Goal: Task Accomplishment & Management: Use online tool/utility

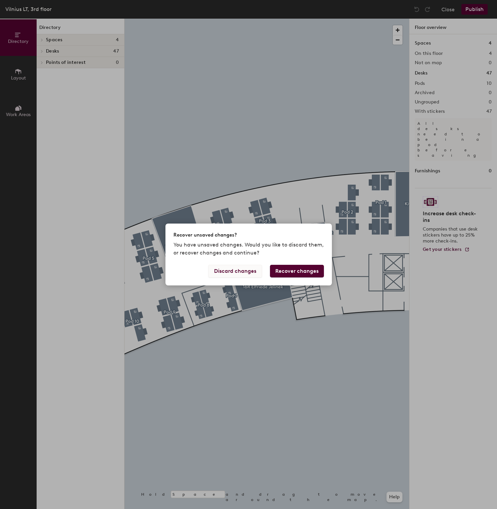
click at [236, 271] on button "Discard changes" at bounding box center [235, 271] width 54 height 13
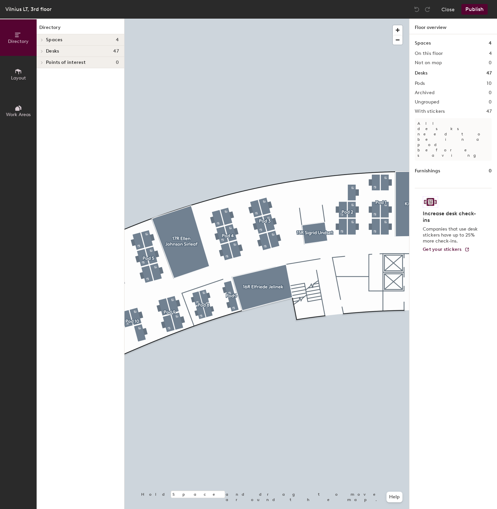
click at [9, 74] on button "Layout" at bounding box center [18, 74] width 37 height 37
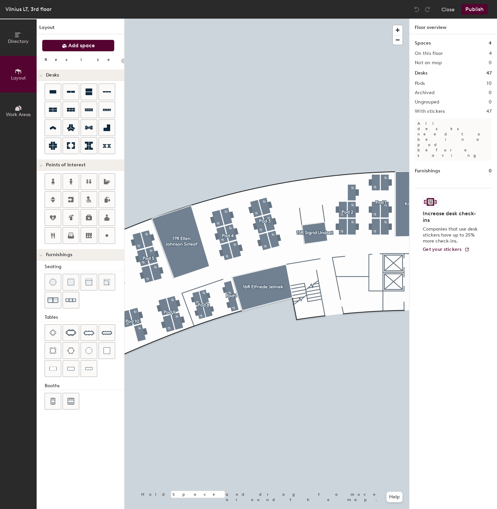
click at [66, 48] on icon at bounding box center [64, 46] width 5 height 5
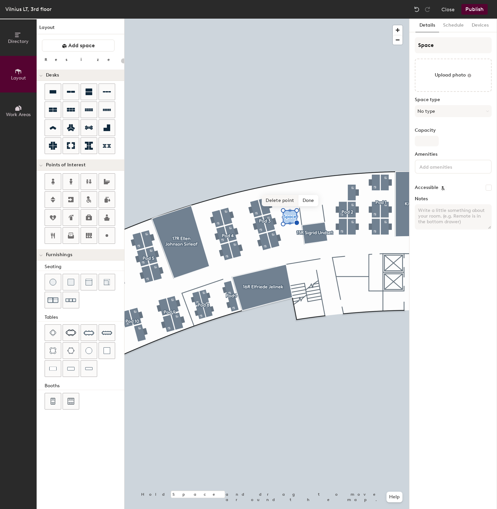
click at [282, 201] on span "Delete point" at bounding box center [280, 200] width 37 height 11
click at [294, 200] on span "Remove" at bounding box center [298, 200] width 27 height 11
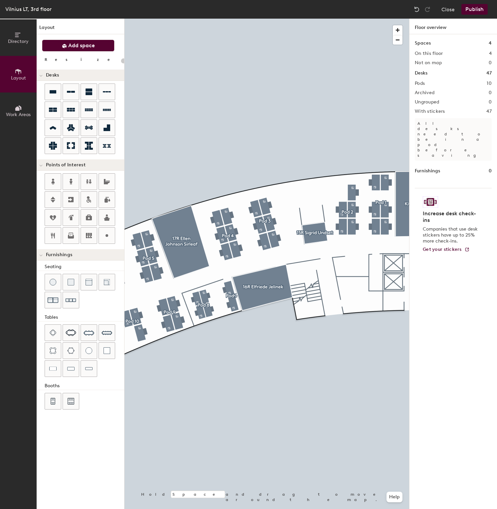
click at [94, 49] on button "Add space" at bounding box center [78, 46] width 73 height 12
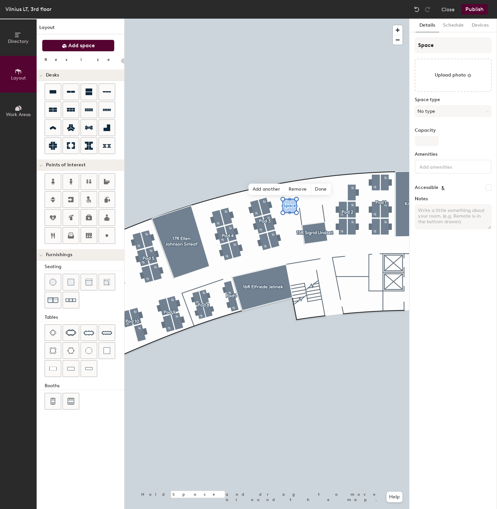
click at [77, 46] on span "Add space" at bounding box center [81, 45] width 27 height 7
click at [97, 48] on button "Add space" at bounding box center [78, 46] width 73 height 12
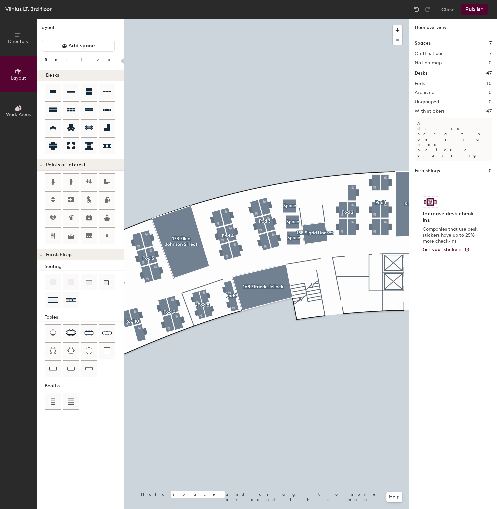
click at [296, 19] on div at bounding box center [267, 19] width 285 height 0
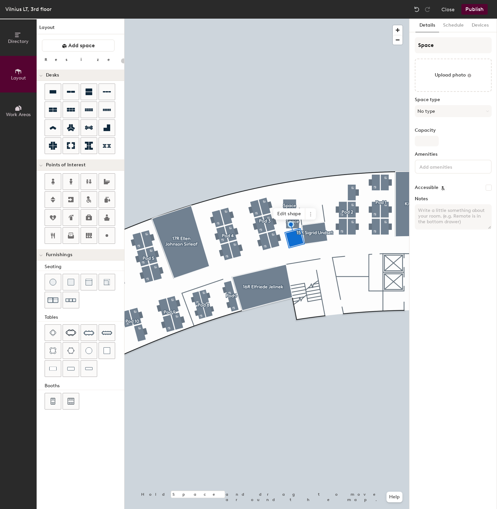
type input "20"
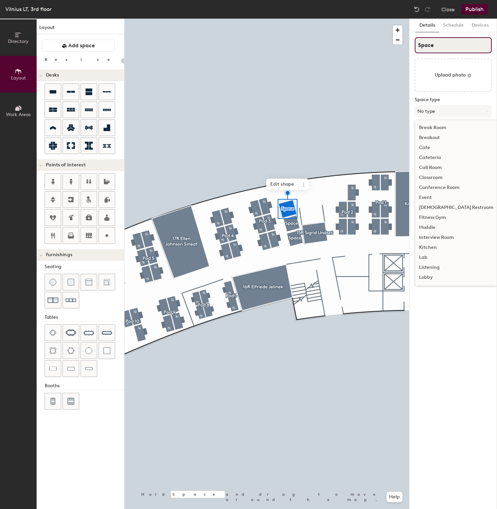
click at [443, 46] on input "Space" at bounding box center [453, 45] width 77 height 16
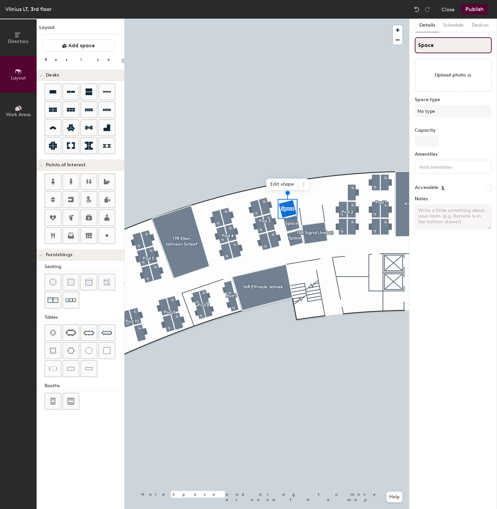
click at [443, 46] on input "Space" at bounding box center [453, 45] width 77 height 16
type input "P"
type input "20"
type input "Phone"
type input "20"
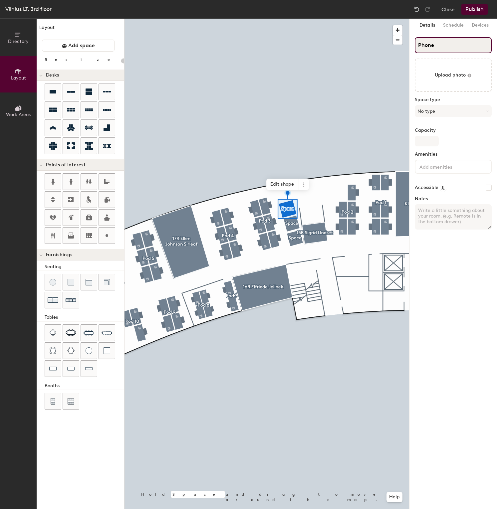
type input "Phone"
type input "20"
type input "Phone boot"
type input "20"
type input "Phone booth 1"
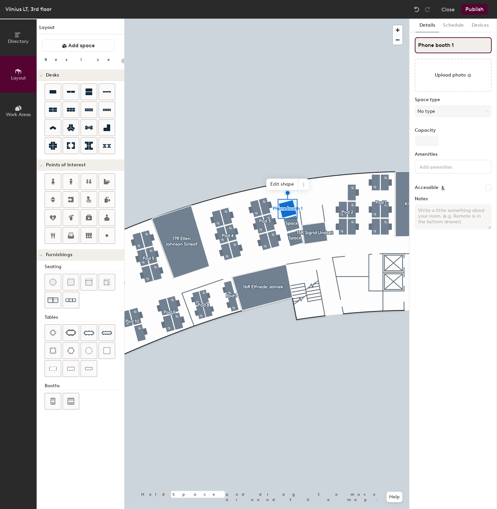
type input "20"
type input "Phone booth 1"
type input "20"
click at [439, 49] on input "Space" at bounding box center [453, 45] width 77 height 16
type input "P"
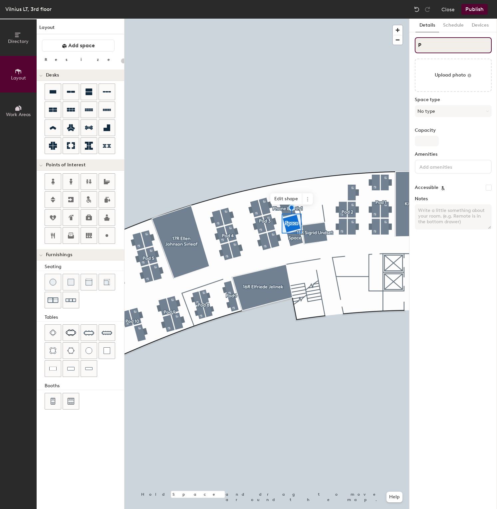
type input "20"
type input "Pho"
type input "20"
type input "Phone boo"
type input "20"
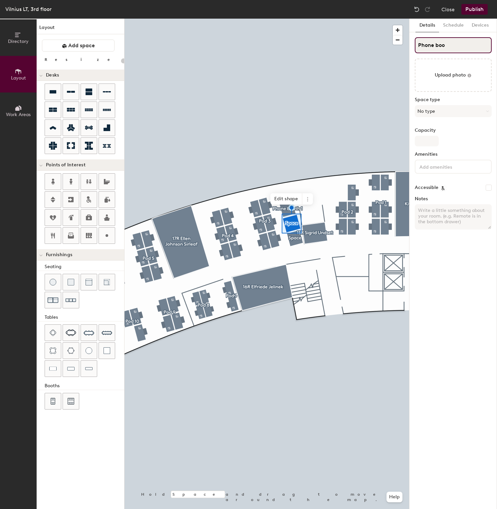
type input "Phone boot"
type input "20"
type input "Phone booth 2"
type input "20"
type input "Phone booth 2"
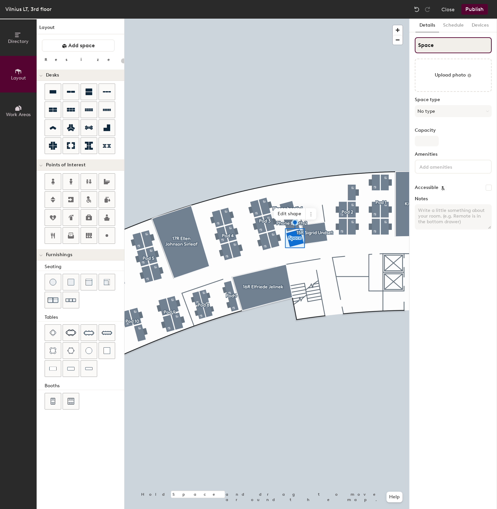
type input "20"
click at [462, 51] on input "Space" at bounding box center [453, 45] width 77 height 16
type input "Spac"
type input "20"
type input "S"
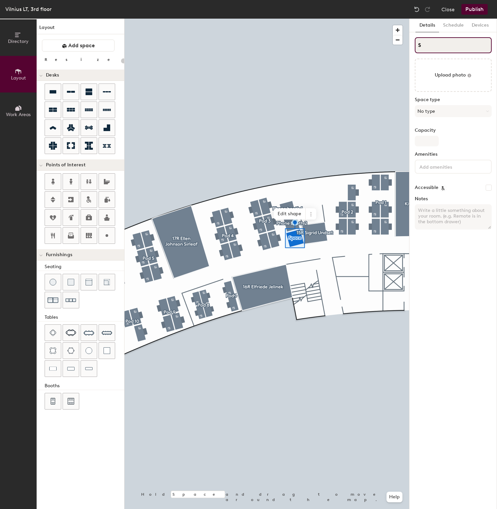
type input "20"
type input "S"
type input "20"
type input "S"
type input "20"
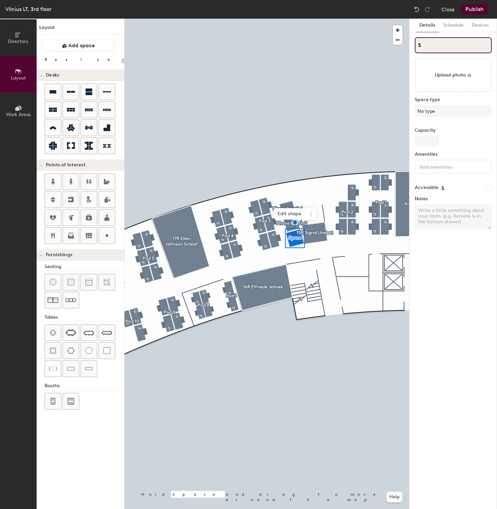
type input "S"
type input "20"
click at [438, 41] on input "S" at bounding box center [453, 45] width 77 height 16
type input "bS"
type input "20"
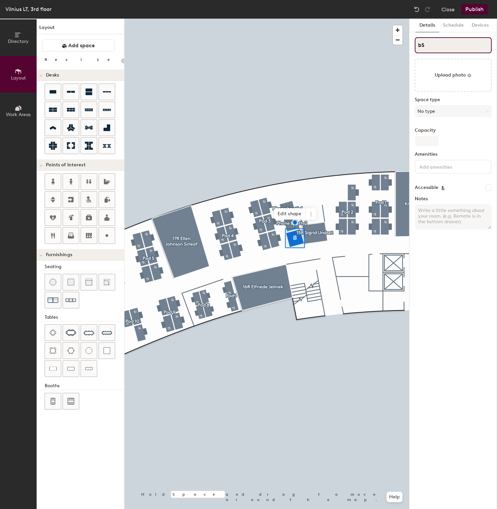
type input "S"
type input "20"
type input "BoothS"
type input "20"
type input "Booth S"
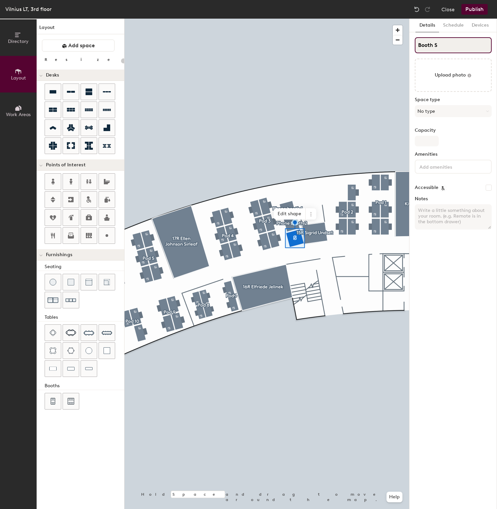
type input "20"
type input "Booth 3S"
type input "20"
click at [441, 44] on input "Booth 3S" at bounding box center [453, 45] width 77 height 16
type input "Booth 3"
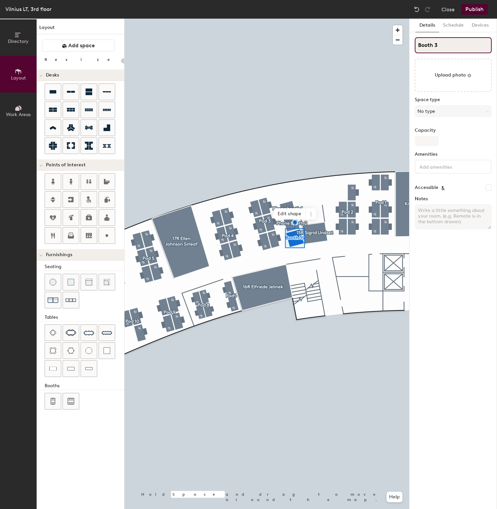
type input "20"
type input "Booth 3"
click at [300, 19] on div at bounding box center [267, 19] width 285 height 0
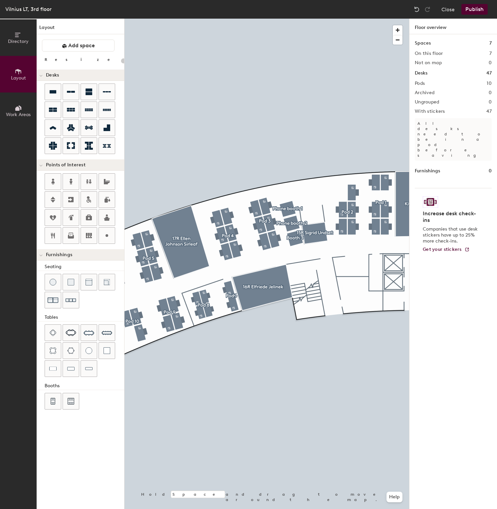
click at [292, 19] on div at bounding box center [267, 19] width 285 height 0
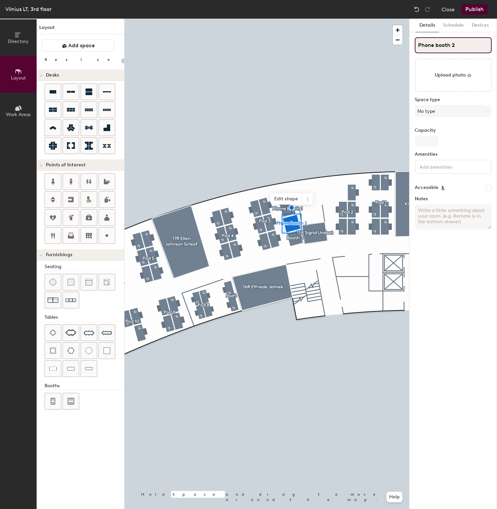
click at [446, 44] on input "Phone booth 2" at bounding box center [453, 45] width 77 height 16
type input "20"
type input "B"
type input "20"
type input "Bot"
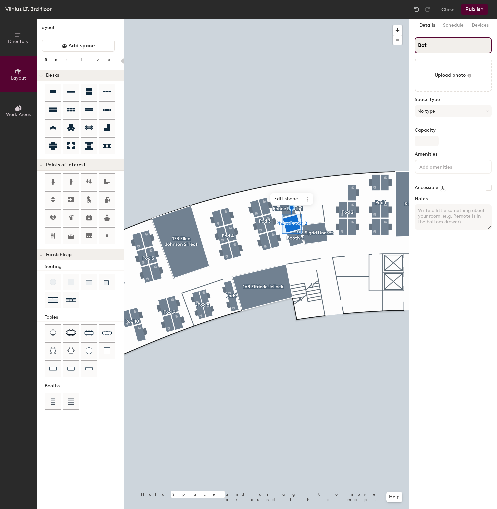
type input "20"
type input "Booth"
type input "20"
type input "Booth"
type input "20"
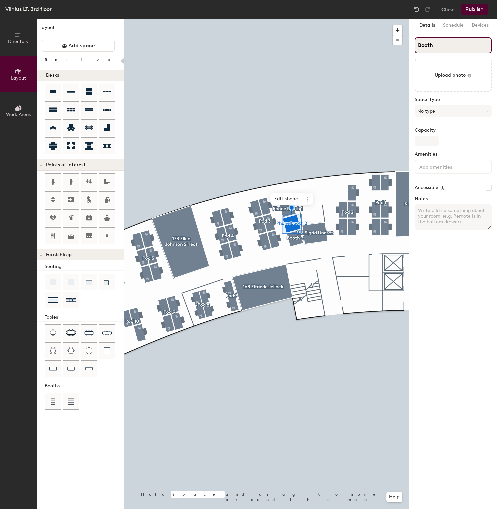
type input "Booth 2"
type input "20"
type input "Booth 2"
type input "20"
click at [449, 48] on input "Phone booth 1" at bounding box center [453, 45] width 77 height 16
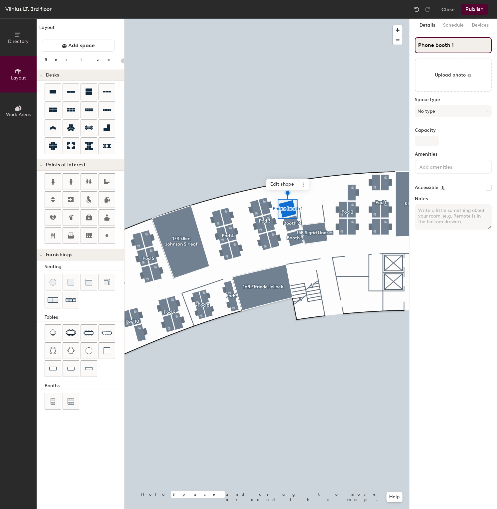
type input "B"
type input "20"
type input "Boot"
type input "20"
type input "Booth 3"
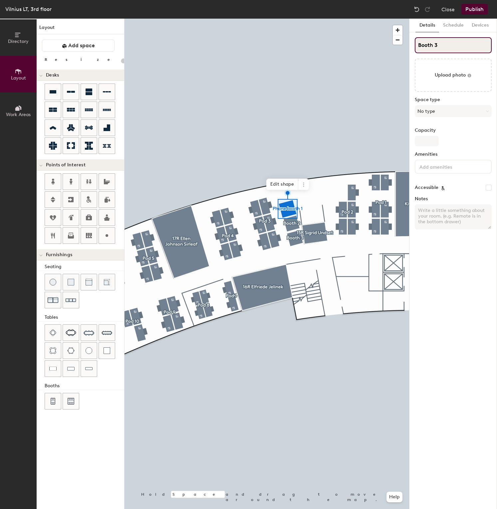
type input "20"
type input "Booth 1"
type input "20"
type input "Booth 1"
click at [454, 28] on button "Schedule" at bounding box center [453, 26] width 29 height 14
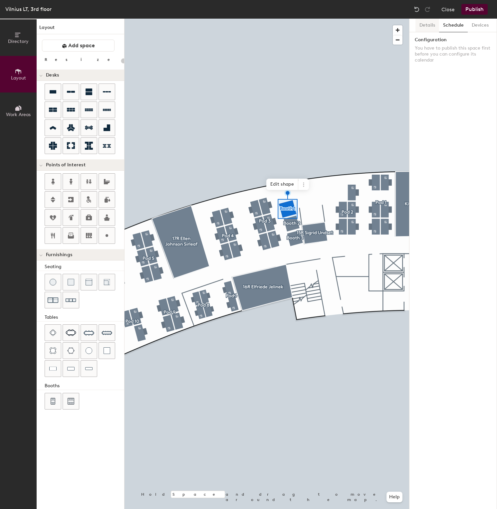
click at [422, 30] on button "Details" at bounding box center [427, 26] width 24 height 14
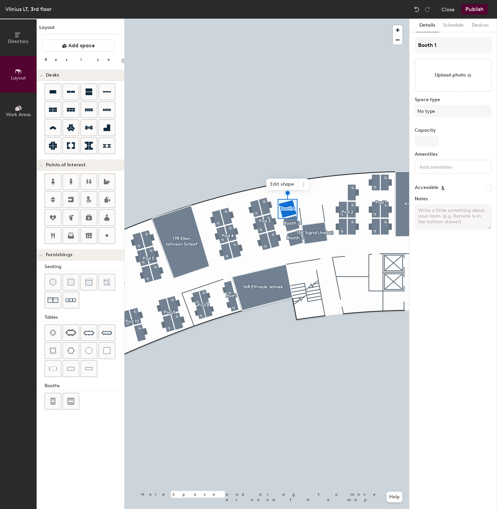
click at [471, 13] on button "Publish" at bounding box center [474, 9] width 26 height 11
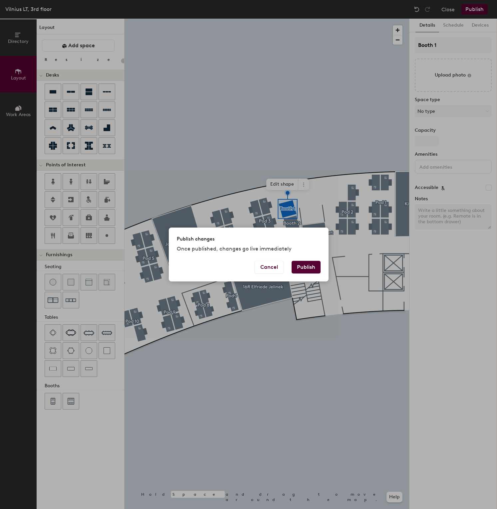
click at [303, 269] on button "Publish" at bounding box center [306, 267] width 29 height 13
type input "20"
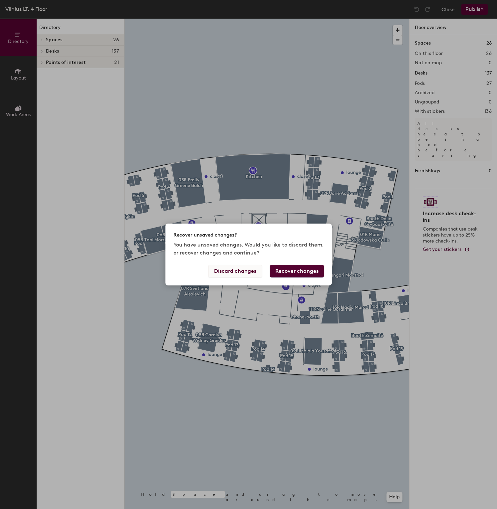
click at [247, 271] on button "Discard changes" at bounding box center [235, 271] width 54 height 13
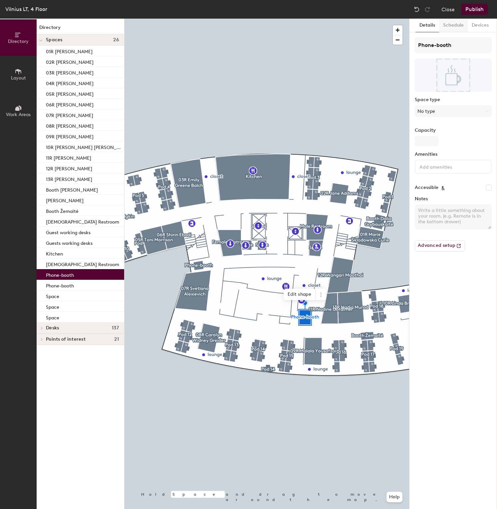
click at [451, 25] on button "Schedule" at bounding box center [453, 26] width 29 height 14
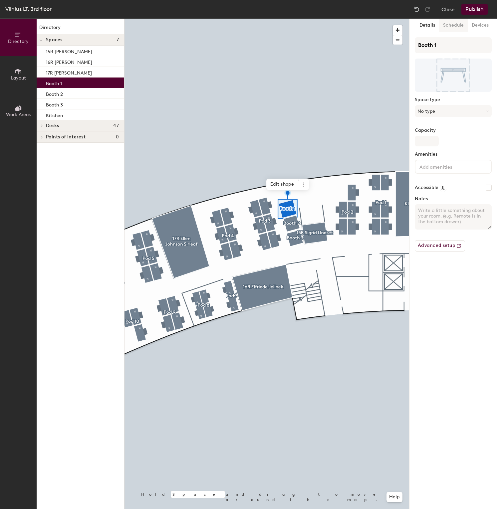
click at [458, 19] on button "Schedule" at bounding box center [453, 26] width 29 height 14
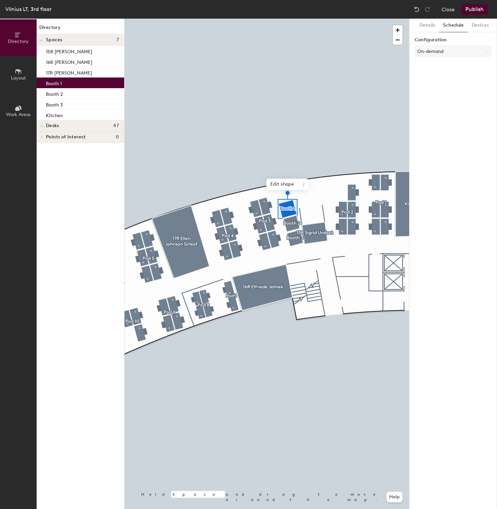
click at [458, 23] on button "Schedule" at bounding box center [453, 26] width 29 height 14
click at [295, 19] on div at bounding box center [267, 19] width 285 height 0
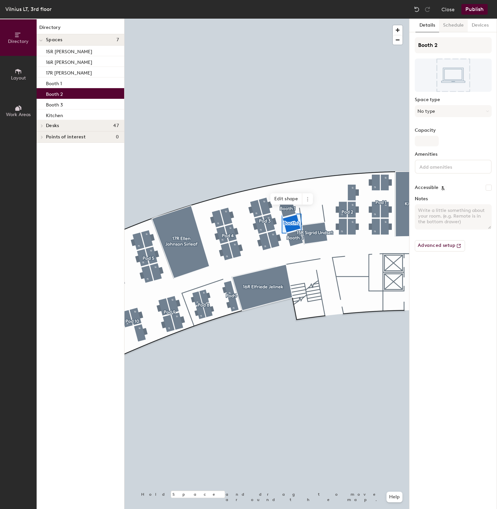
click at [459, 27] on button "Schedule" at bounding box center [453, 26] width 29 height 14
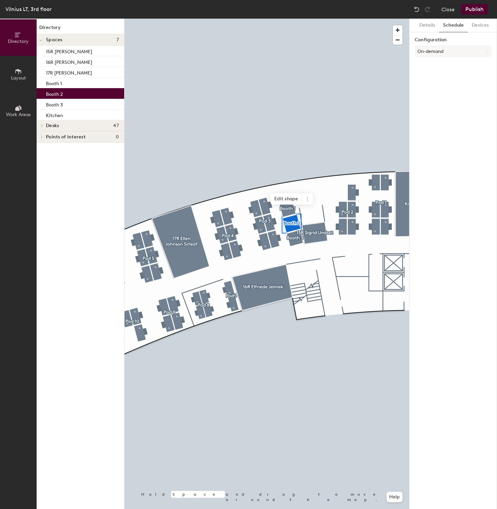
click at [296, 19] on div at bounding box center [267, 19] width 285 height 0
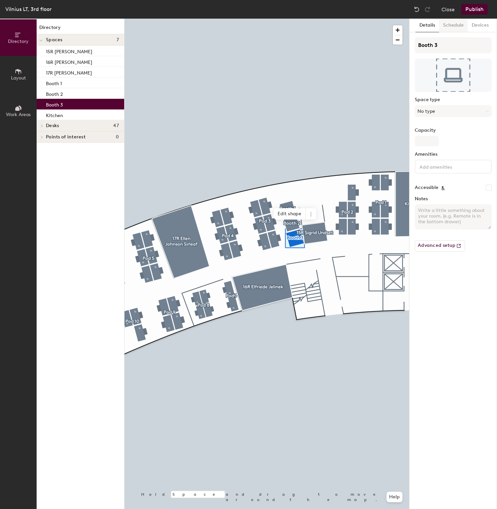
click at [461, 28] on button "Schedule" at bounding box center [453, 26] width 29 height 14
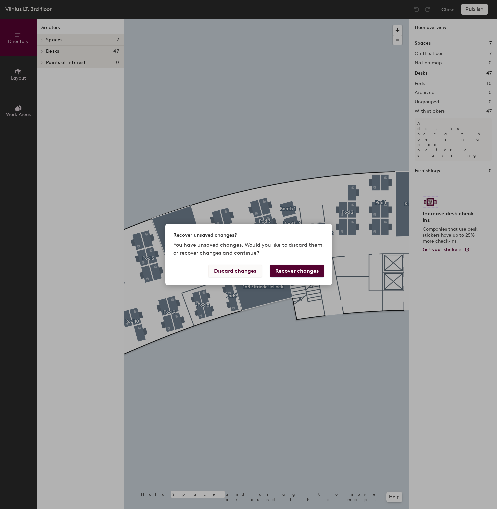
click at [247, 273] on button "Discard changes" at bounding box center [235, 271] width 54 height 13
